Goal: Book appointment/travel/reservation

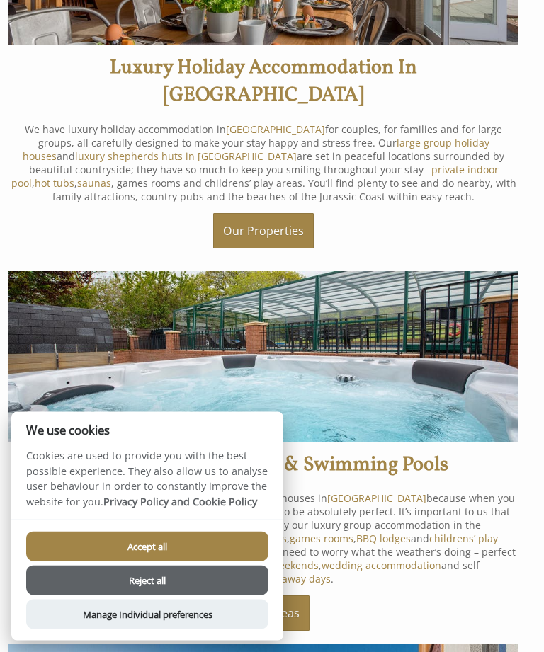
scroll to position [474, 0]
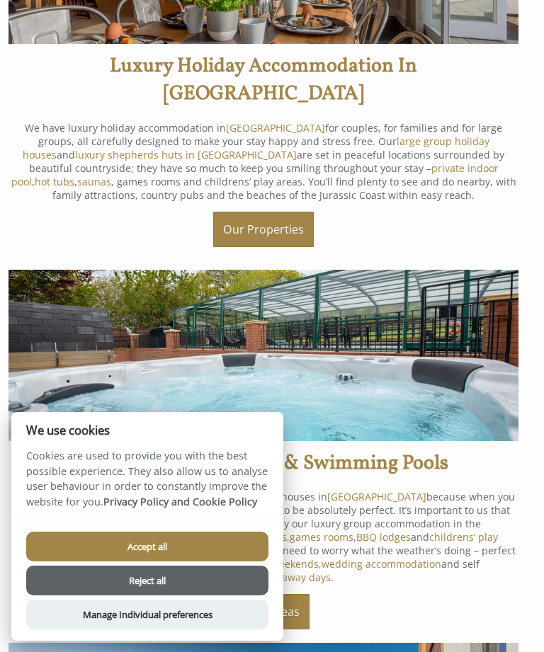
click at [161, 596] on button "Reject all" at bounding box center [147, 581] width 242 height 30
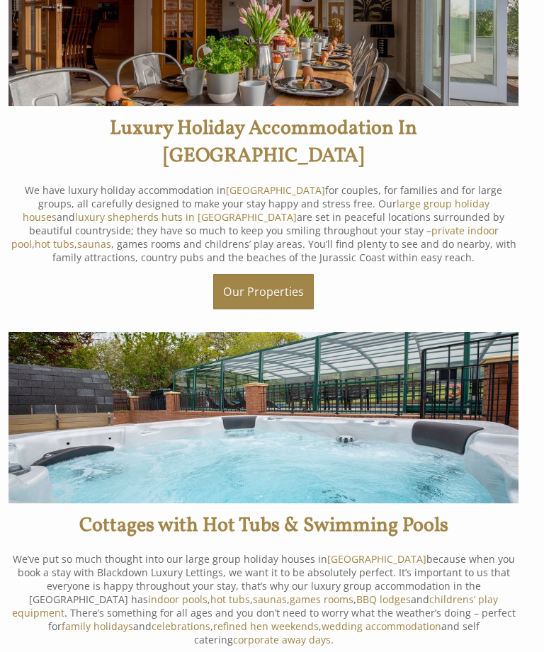
scroll to position [412, 0]
click at [252, 280] on link "Our Properties" at bounding box center [263, 291] width 101 height 35
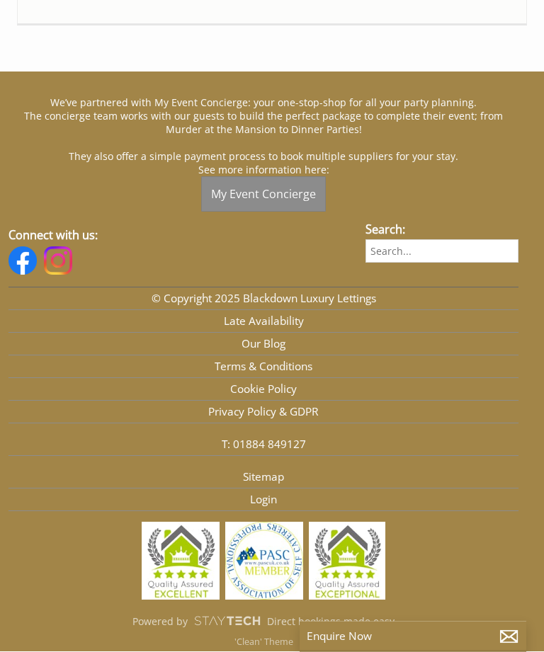
scroll to position [3878, 0]
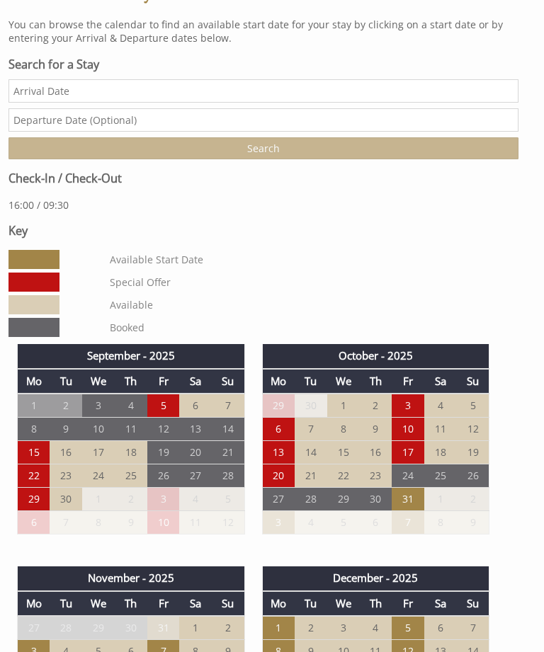
scroll to position [511, 0]
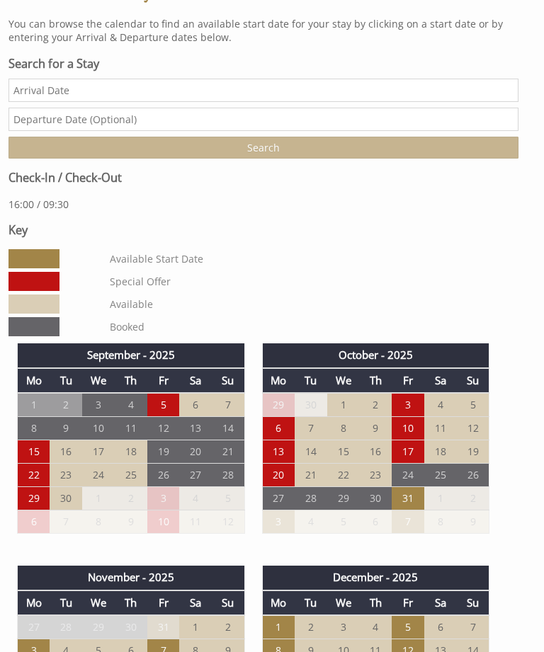
click at [169, 417] on td "5" at bounding box center [163, 405] width 33 height 24
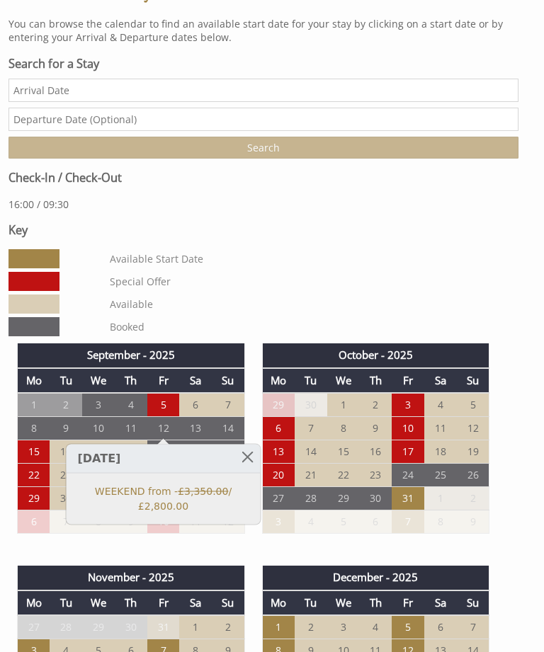
click at [247, 456] on link at bounding box center [247, 457] width 25 height 25
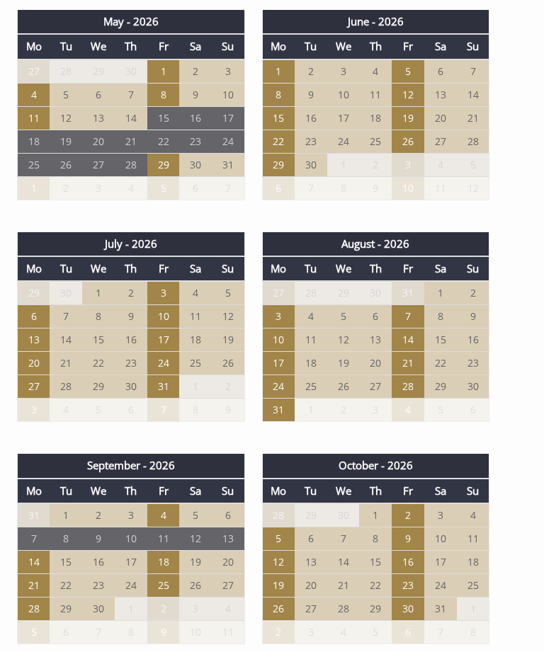
scroll to position [1735, 0]
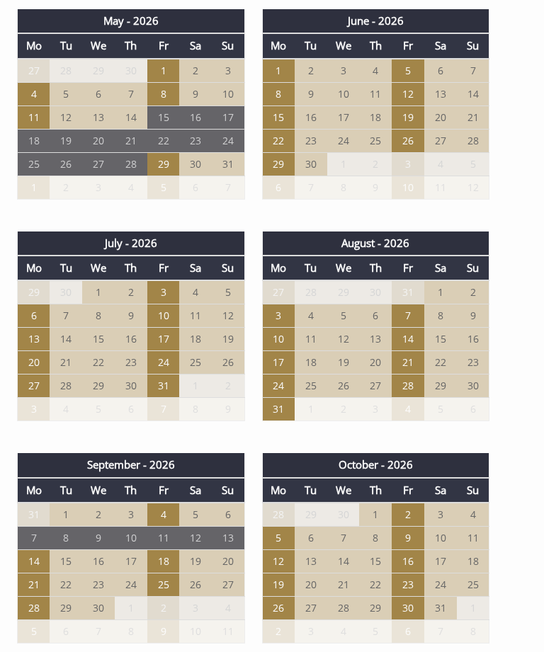
click at [414, 398] on td "28" at bounding box center [408, 386] width 33 height 23
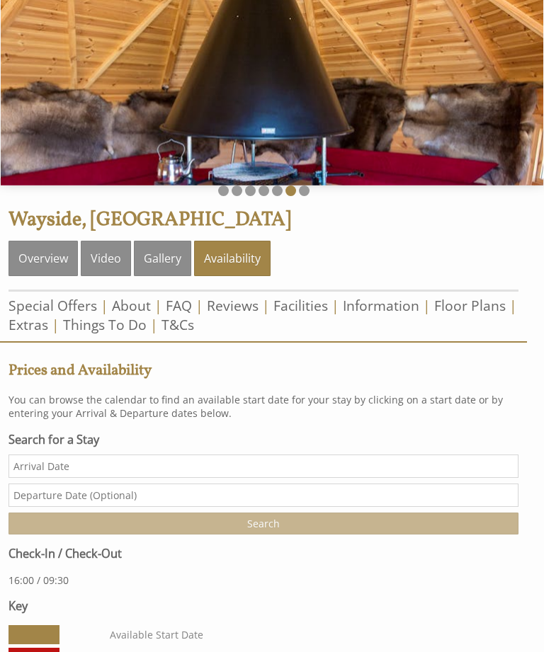
scroll to position [134, 0]
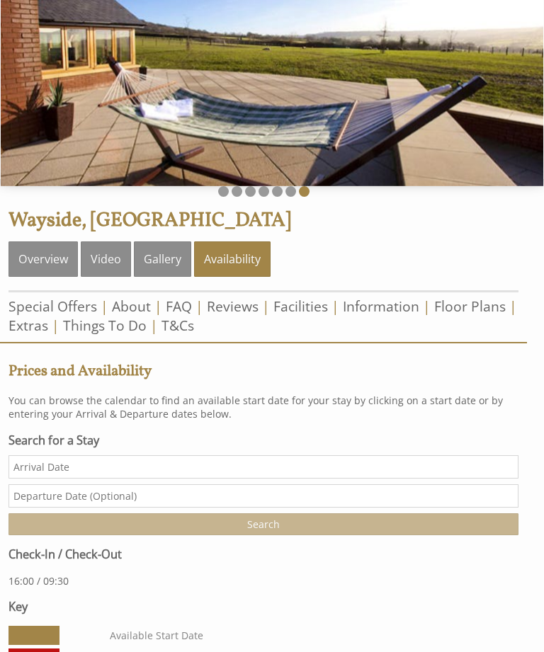
click at [103, 335] on link "Things To Do" at bounding box center [105, 325] width 84 height 19
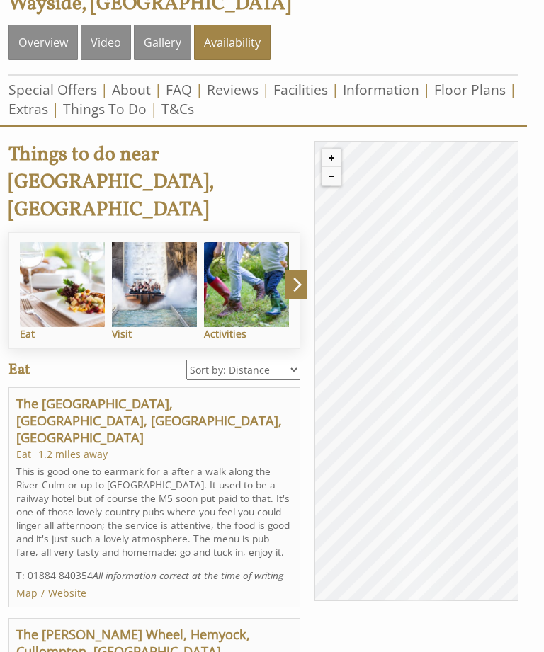
scroll to position [351, 0]
click at [149, 294] on img at bounding box center [154, 284] width 85 height 85
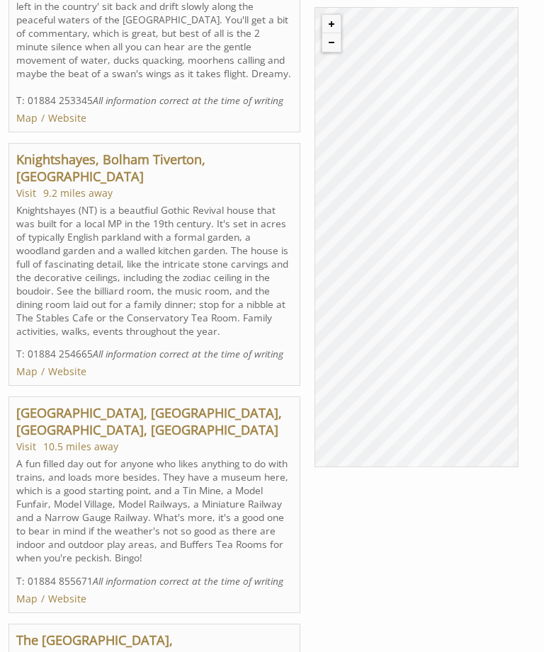
scroll to position [2054, 0]
click at [205, 186] on link "Knightshayes, Bolham Tiverton, [GEOGRAPHIC_DATA]" at bounding box center [110, 169] width 189 height 34
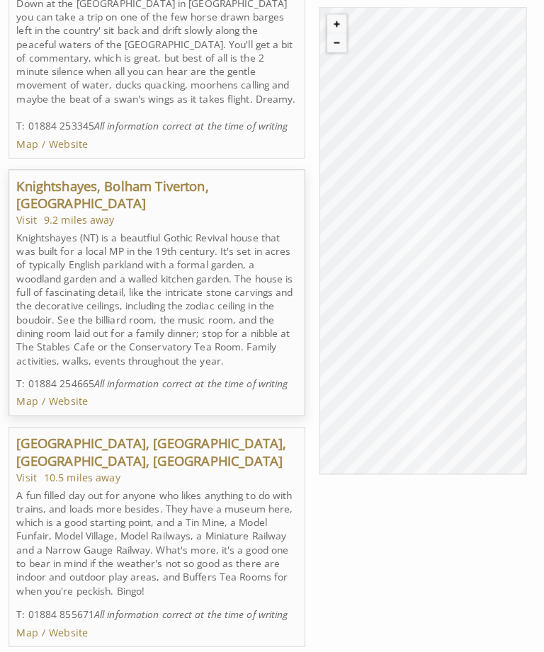
scroll to position [2030, 0]
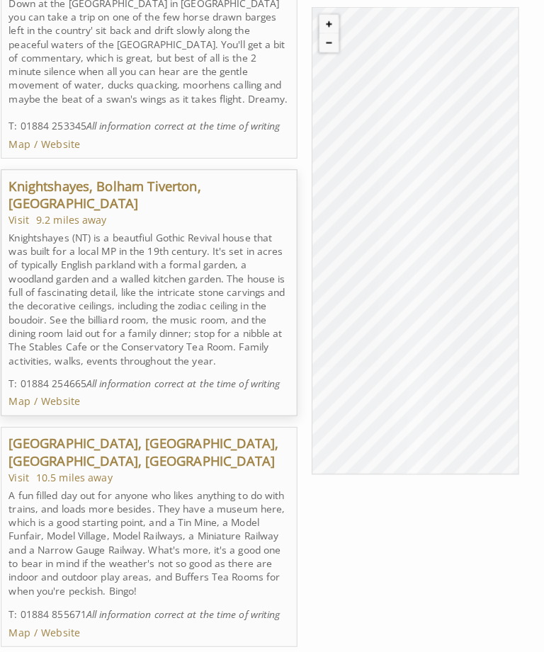
click at [328, 253] on div "© MapTiler © OpenStreetMap contributors Knightshayes, Bolham Tiverton, [GEOGRAP…" at bounding box center [417, 237] width 204 height 461
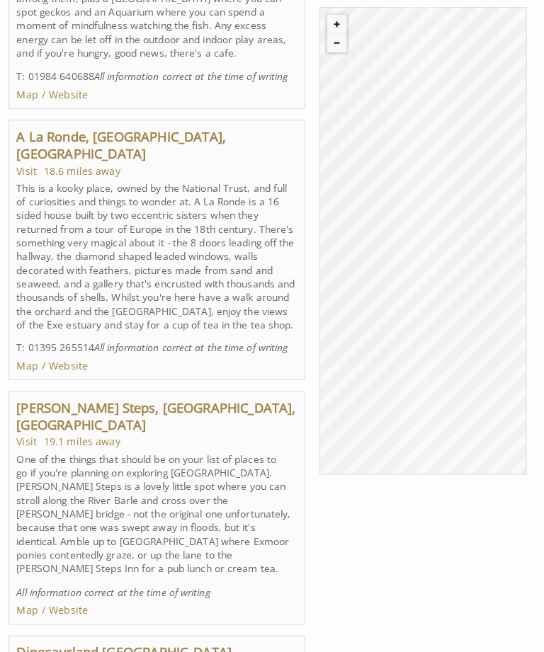
scroll to position [6358, 0]
